Goal: Information Seeking & Learning: Find specific page/section

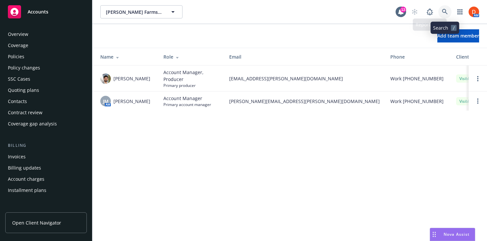
click at [444, 11] on icon at bounding box center [445, 12] width 6 height 6
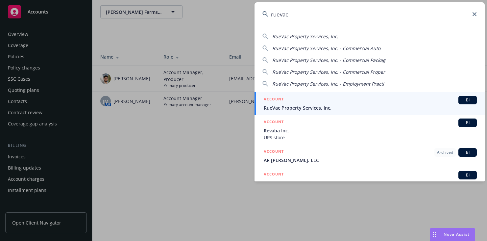
type input "ruevac"
click at [275, 108] on span "RueVac Property Services, Inc." at bounding box center [370, 107] width 213 height 7
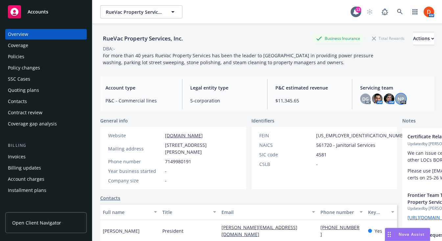
click at [402, 98] on span "NP" at bounding box center [401, 98] width 7 height 7
click at [366, 101] on span "DG" at bounding box center [366, 98] width 7 height 7
click at [27, 61] on div "Policies" at bounding box center [46, 56] width 76 height 11
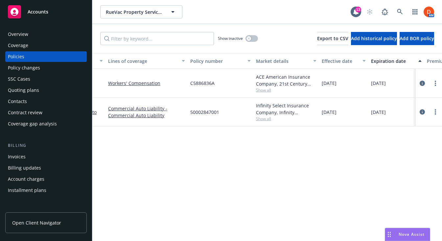
scroll to position [0, 116]
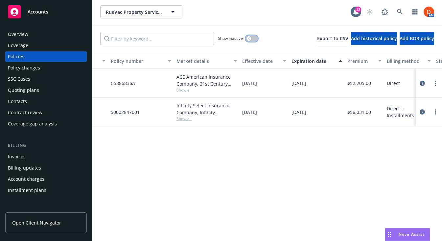
click at [249, 37] on div "button" at bounding box center [249, 38] width 5 height 5
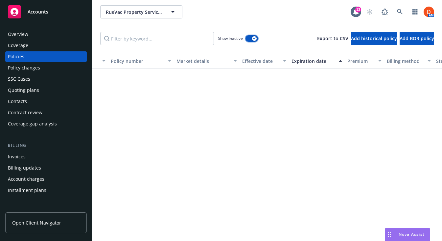
scroll to position [397, 116]
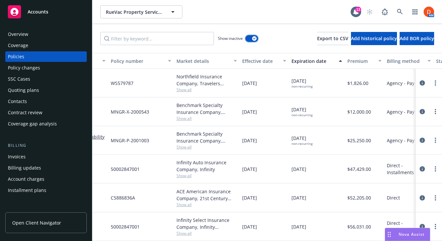
click at [246, 38] on button "button" at bounding box center [252, 38] width 13 height 7
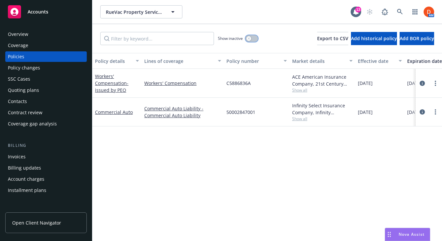
click at [251, 38] on button "button" at bounding box center [252, 38] width 13 height 7
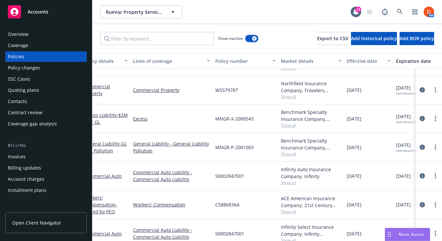
scroll to position [392, 34]
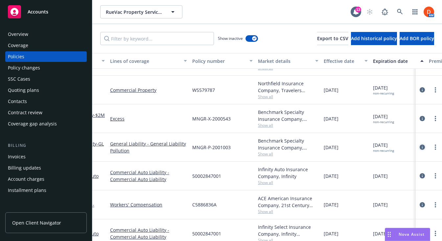
click at [422, 146] on icon "circleInformation" at bounding box center [422, 146] width 5 height 5
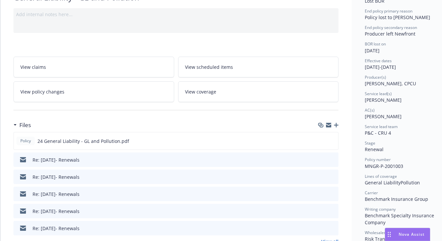
scroll to position [103, 0]
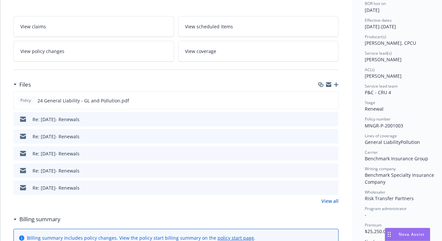
click at [335, 116] on icon "preview file" at bounding box center [333, 118] width 6 height 5
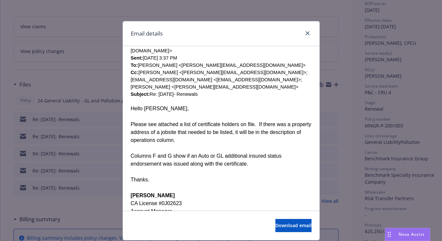
scroll to position [223, 0]
click at [306, 32] on icon "close" at bounding box center [308, 33] width 4 height 4
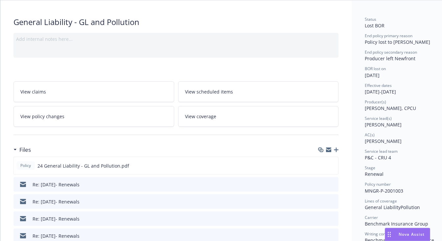
scroll to position [0, 0]
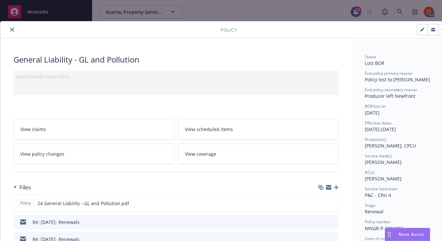
click at [16, 27] on div at bounding box center [112, 30] width 218 height 8
click at [14, 29] on icon "close" at bounding box center [12, 30] width 4 height 4
